Goal: Transaction & Acquisition: Purchase product/service

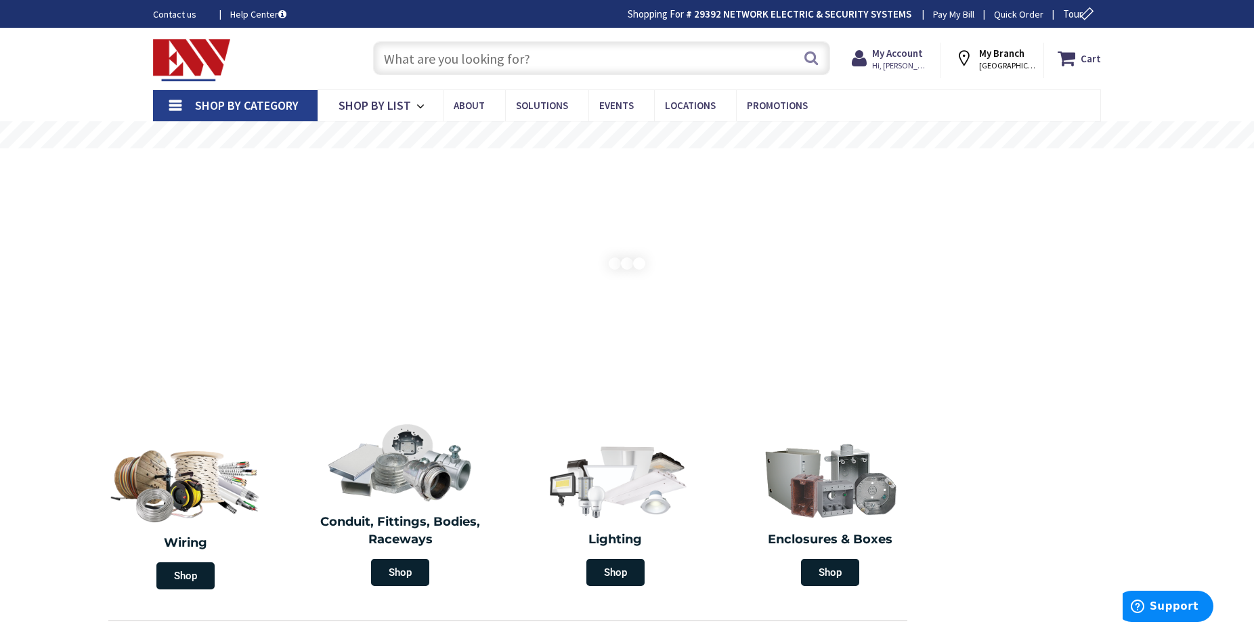
click at [714, 61] on input "text" at bounding box center [601, 58] width 457 height 34
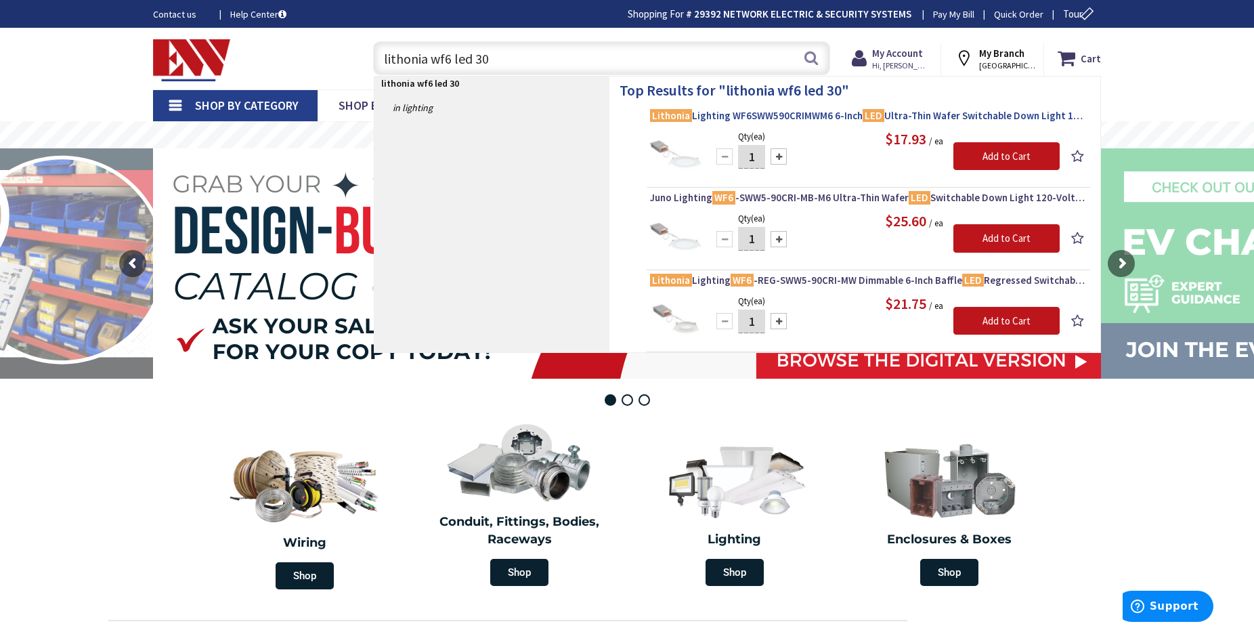
type input "lithonia wf6 led 30"
click at [818, 115] on span "Lithonia Lighting WF6SWW590CRIMWM6 6-Inch LED Ultra-Thin Wafer Switchable Down …" at bounding box center [868, 116] width 437 height 14
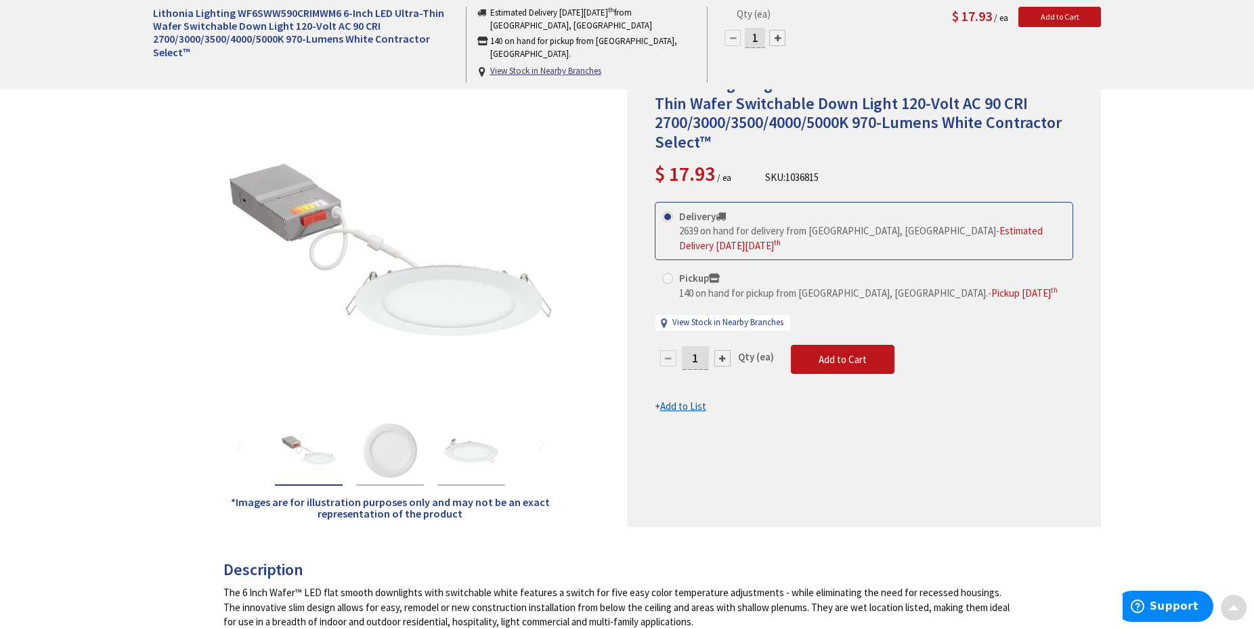
scroll to position [207, 0]
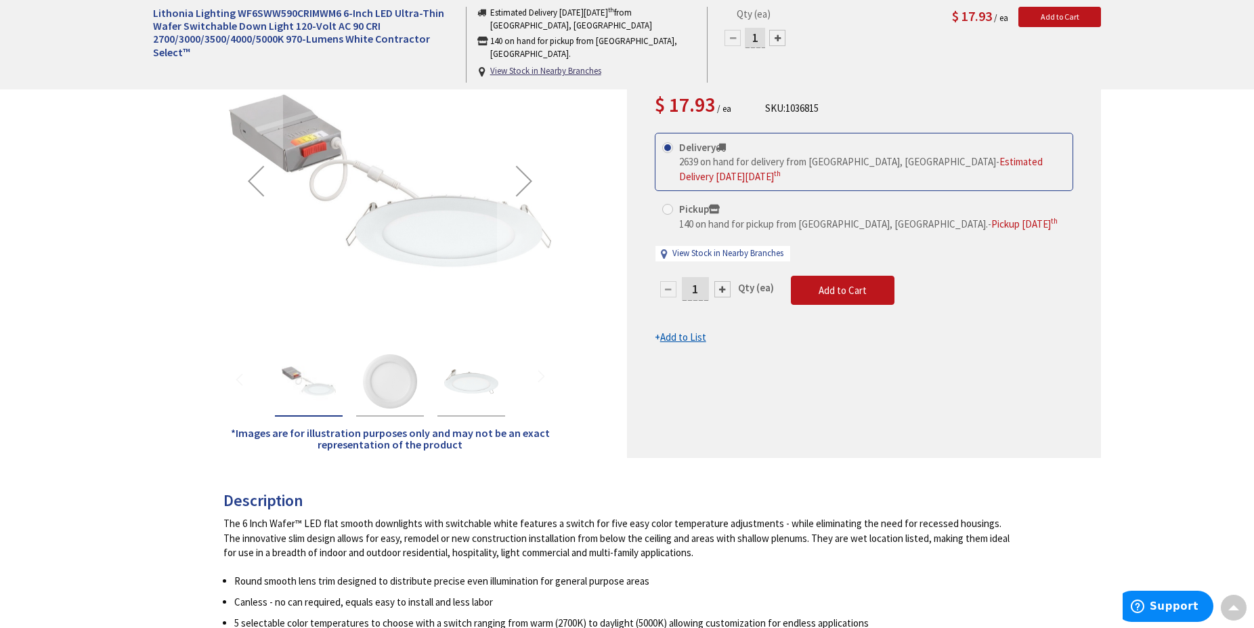
click at [394, 389] on img "Lithonia Lighting WF6SWW590CRIMWM6 6-Inch LED Ultra-Thin Wafer Switchable Down …" at bounding box center [390, 381] width 54 height 54
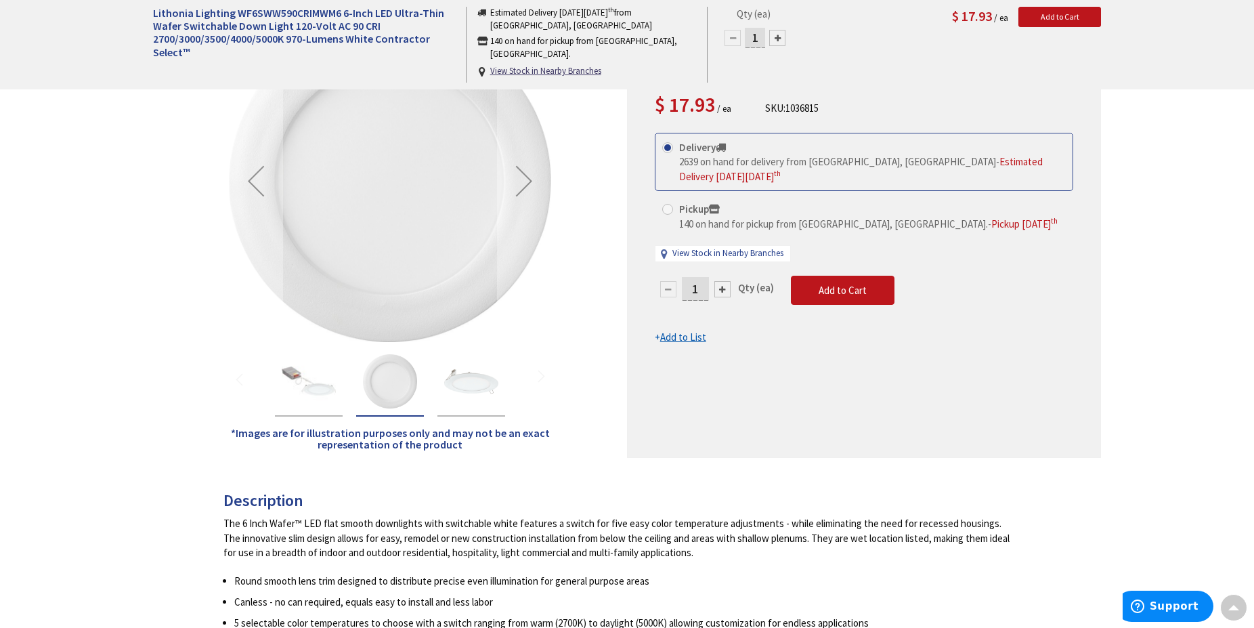
click at [478, 386] on img "Lithonia Lighting WF6SWW590CRIMWM6 6-Inch LED Ultra-Thin Wafer Switchable Down …" at bounding box center [471, 381] width 54 height 54
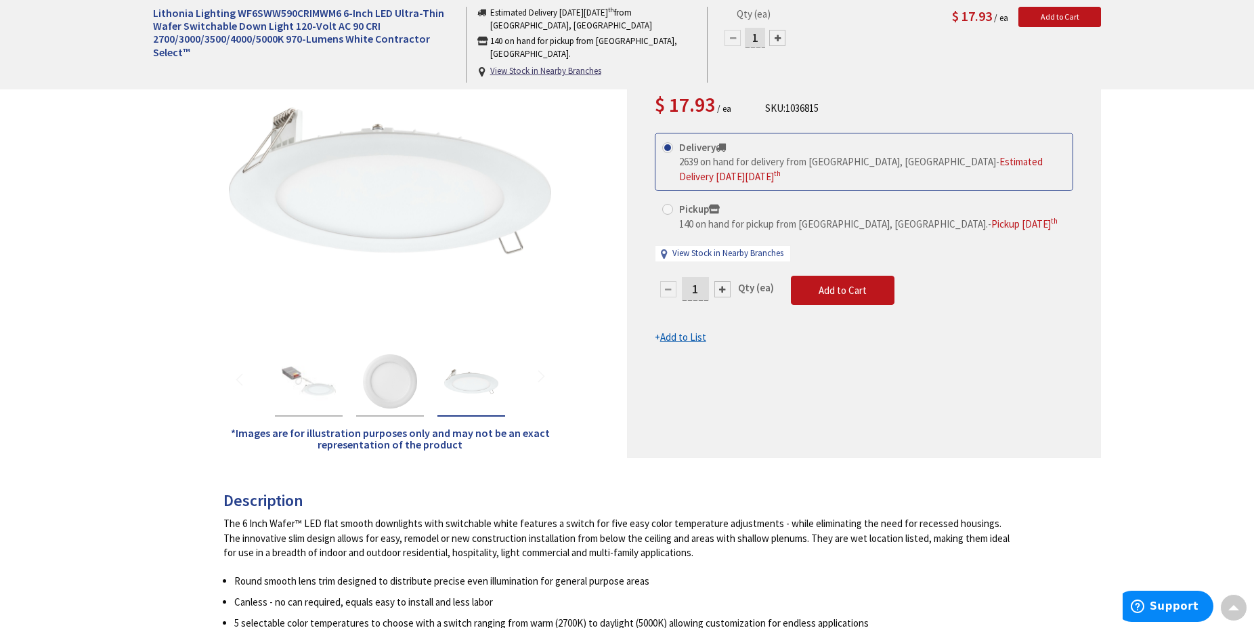
scroll to position [138, 0]
